Goal: Task Accomplishment & Management: Use online tool/utility

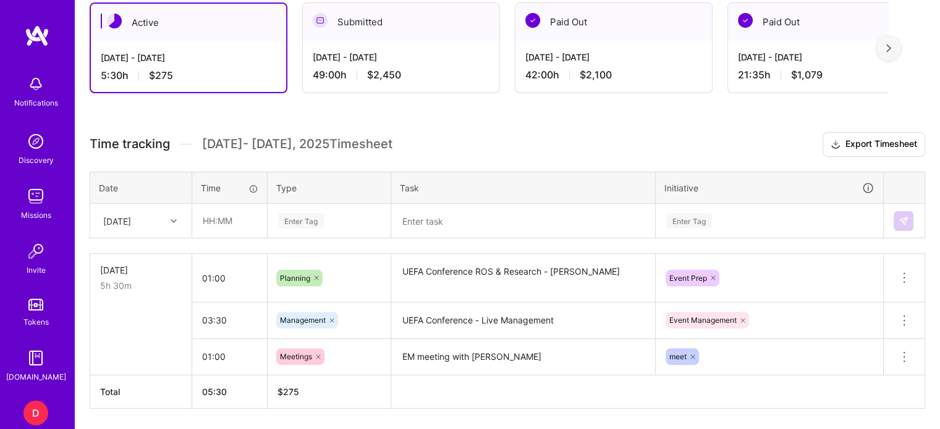
scroll to position [309, 0]
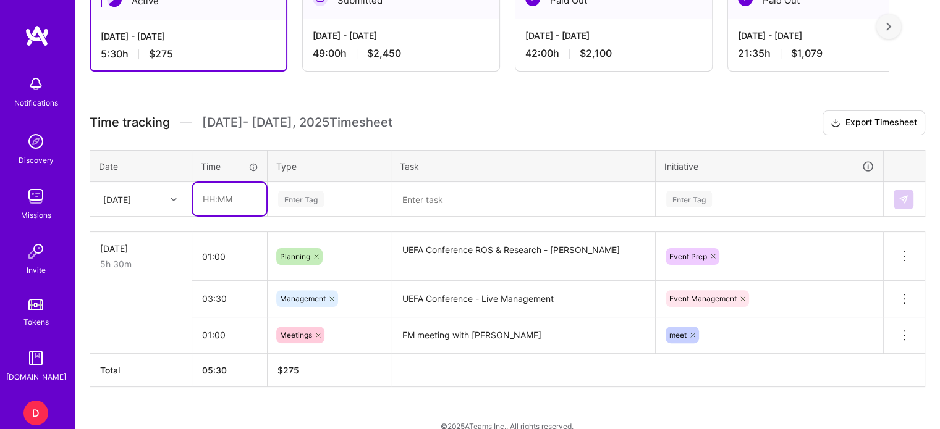
click at [212, 195] on input "text" at bounding box center [230, 199] width 74 height 33
type input "01:30"
click at [309, 197] on div "Enter Tag" at bounding box center [301, 199] width 46 height 19
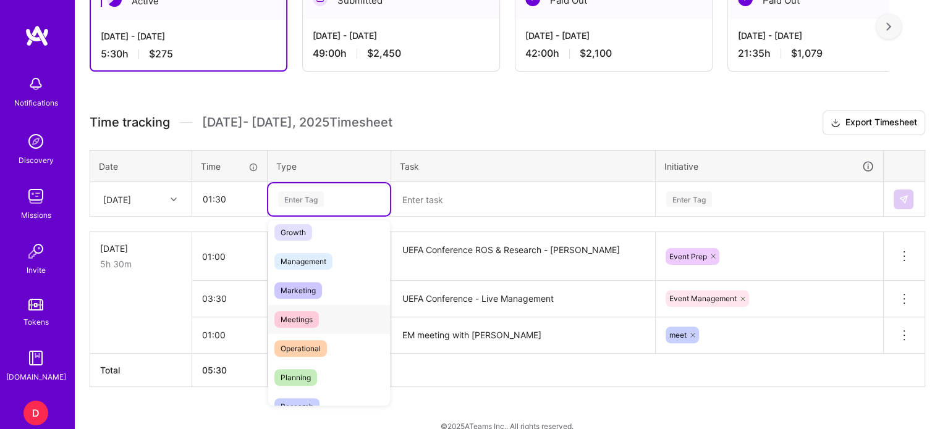
scroll to position [185, 0]
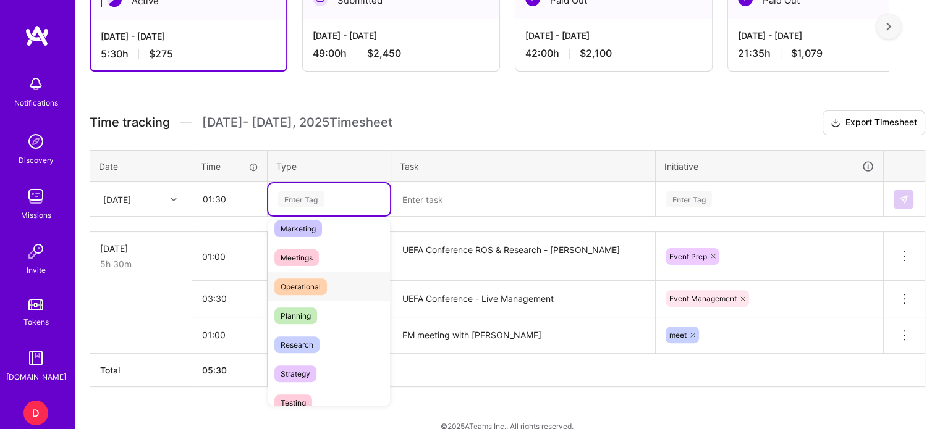
click at [302, 279] on span "Operational" at bounding box center [300, 287] width 53 height 17
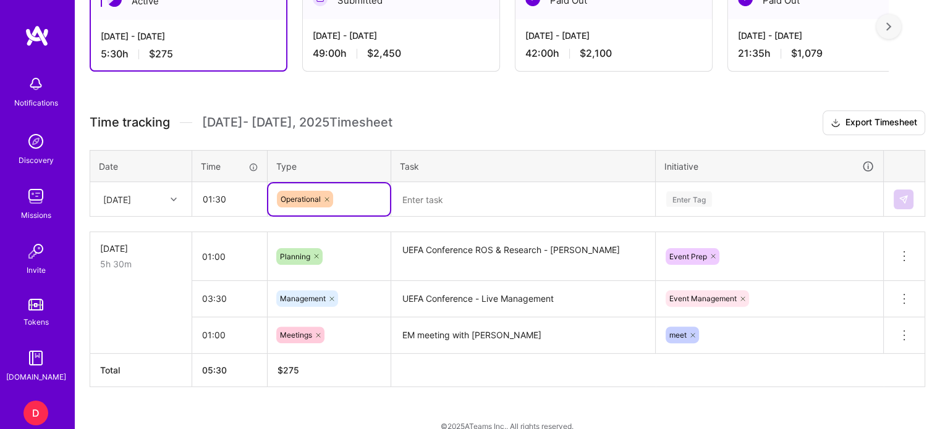
click at [431, 193] on textarea at bounding box center [522, 199] width 261 height 32
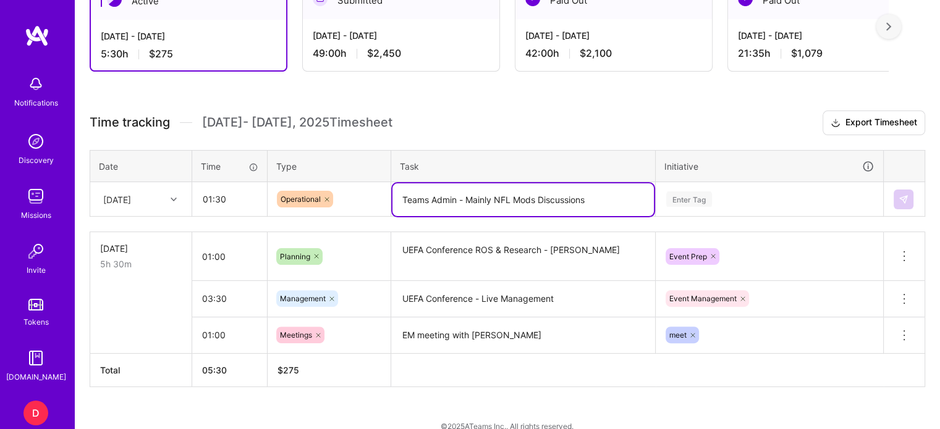
type textarea "Teams Admin - Mainly NFL Mods Discussions"
click at [697, 201] on div "Enter Tag" at bounding box center [769, 199] width 226 height 32
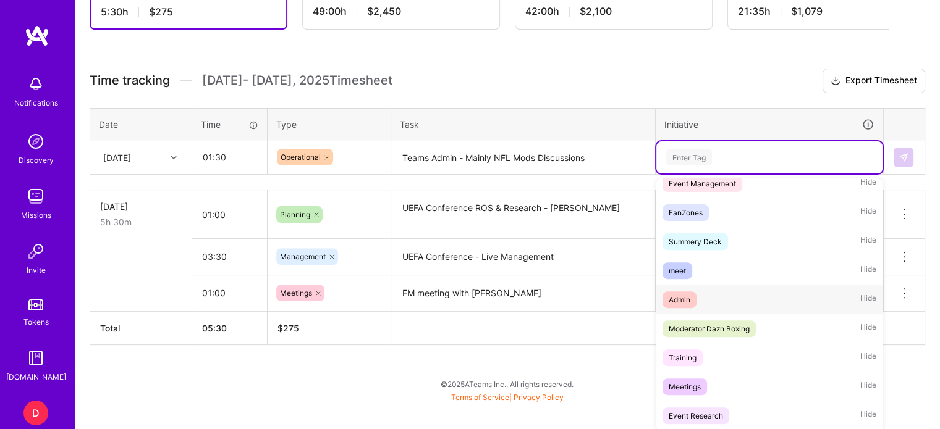
click at [683, 293] on div "Admin" at bounding box center [679, 299] width 22 height 13
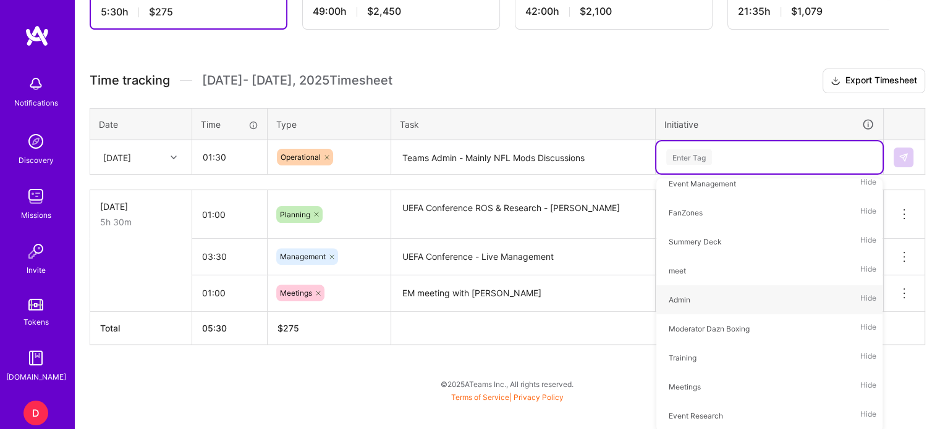
scroll to position [324, 0]
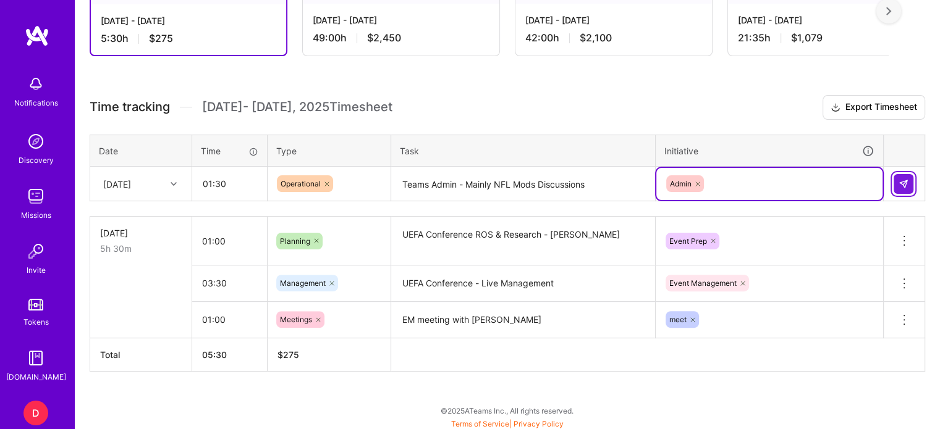
click at [902, 174] on button at bounding box center [903, 184] width 20 height 20
